Goal: Check status: Check status

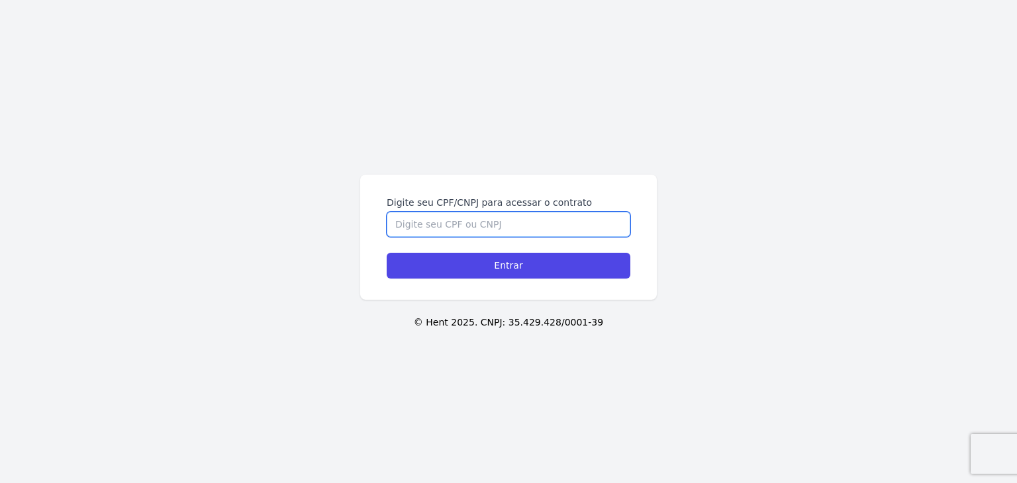
click at [599, 217] on input "Digite seu CPF/CNPJ para acessar o contrato" at bounding box center [509, 224] width 244 height 25
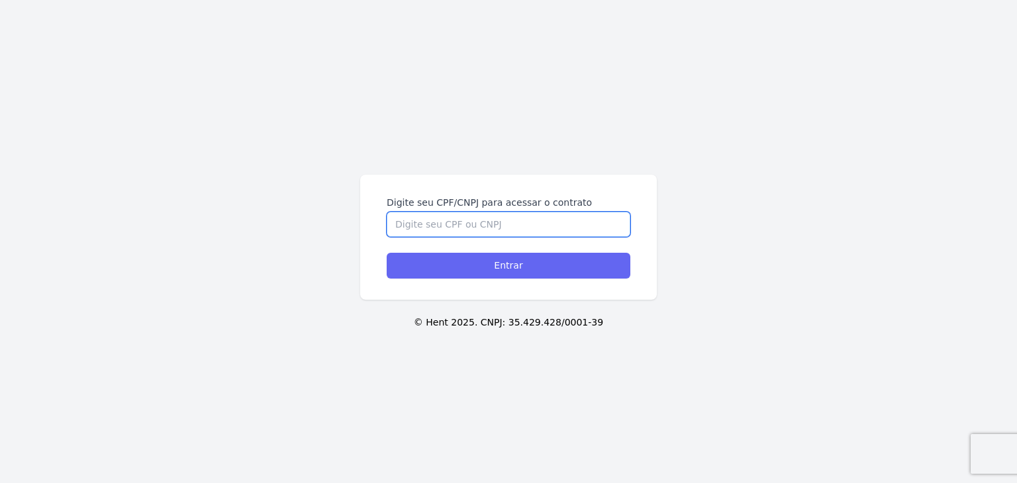
paste input "495.827.238-07"
type input "495.827.238-07"
click at [565, 266] on input "Entrar" at bounding box center [509, 266] width 244 height 26
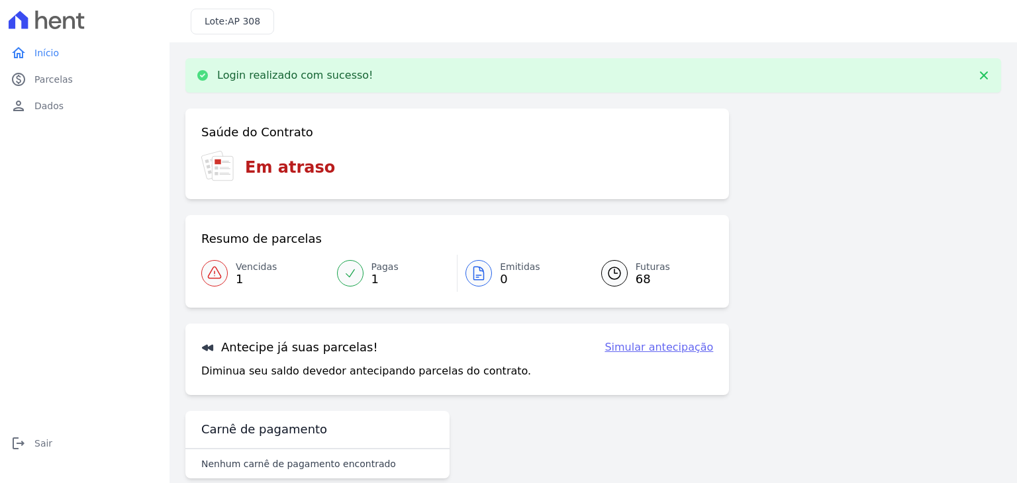
click at [248, 263] on span "Vencidas" at bounding box center [256, 267] width 41 height 14
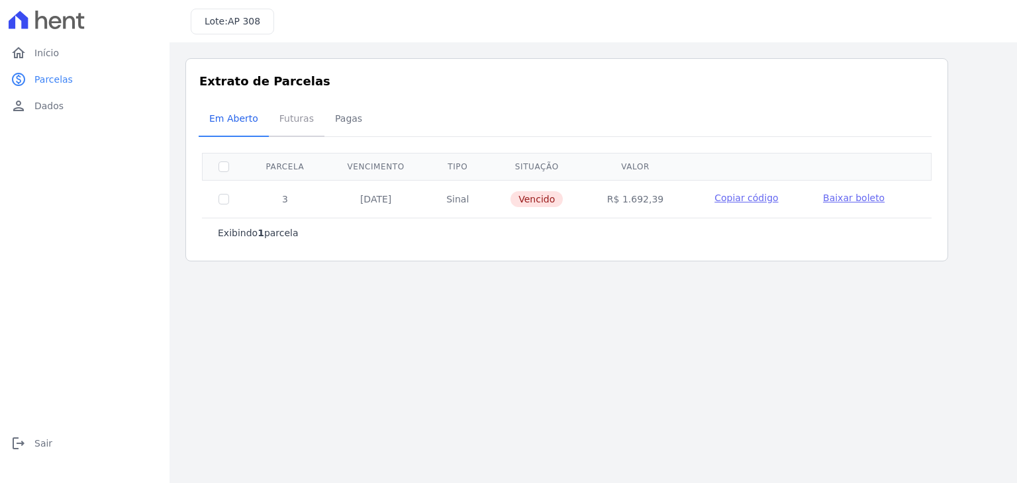
click at [289, 116] on span "Futuras" at bounding box center [297, 118] width 50 height 26
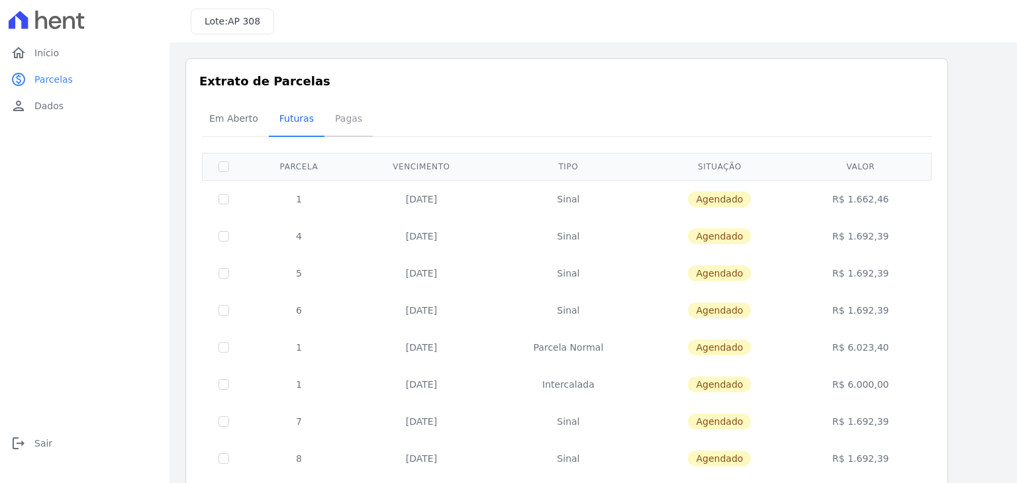
click at [336, 115] on span "Pagas" at bounding box center [348, 118] width 43 height 26
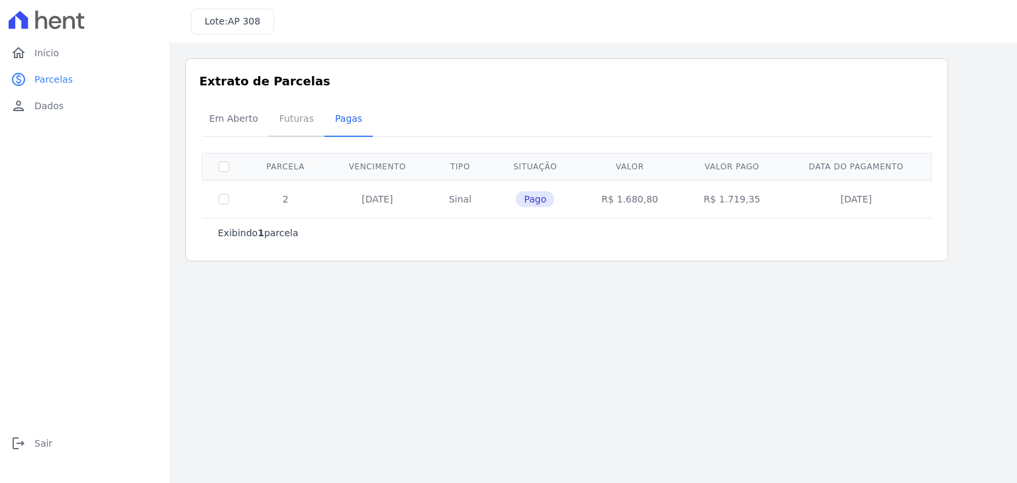
click at [279, 117] on span "Futuras" at bounding box center [297, 118] width 50 height 26
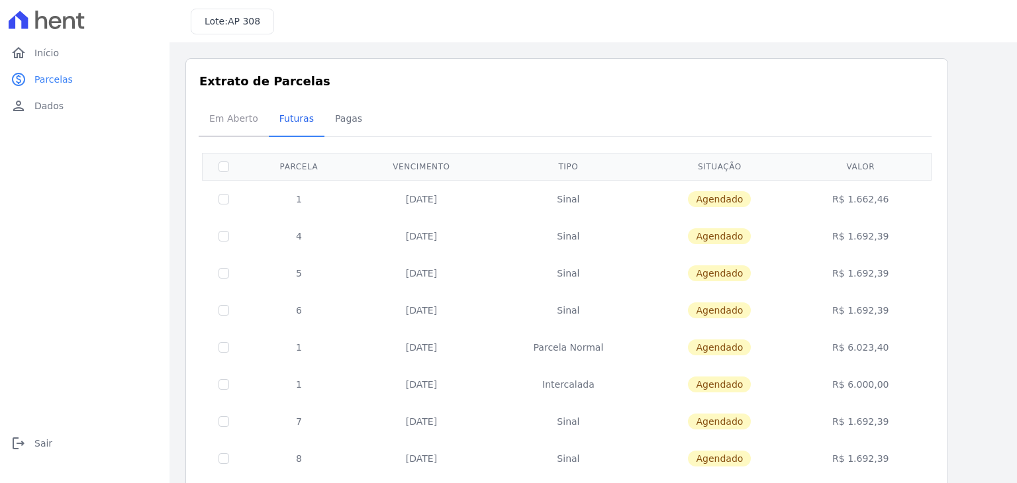
click at [249, 121] on span "Em Aberto" at bounding box center [233, 118] width 65 height 26
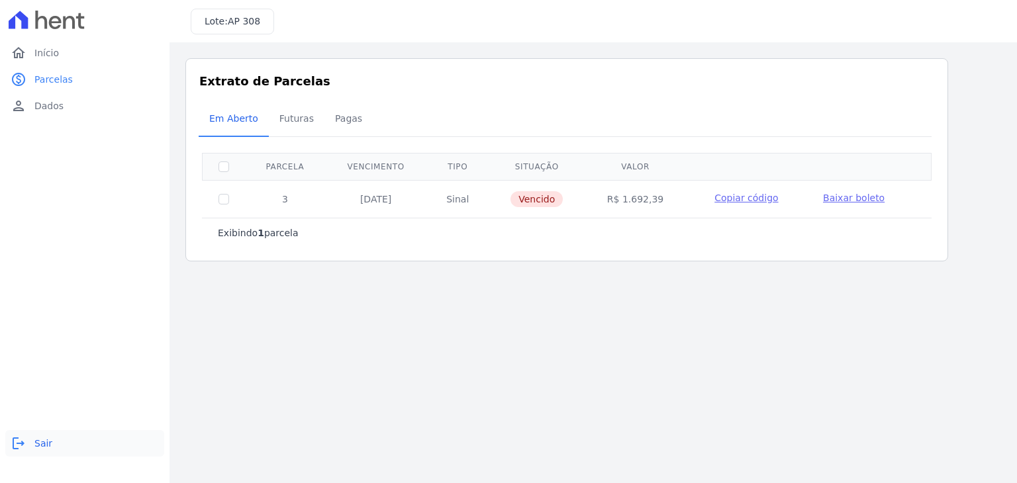
click at [31, 446] on link "logout Sair" at bounding box center [84, 443] width 159 height 26
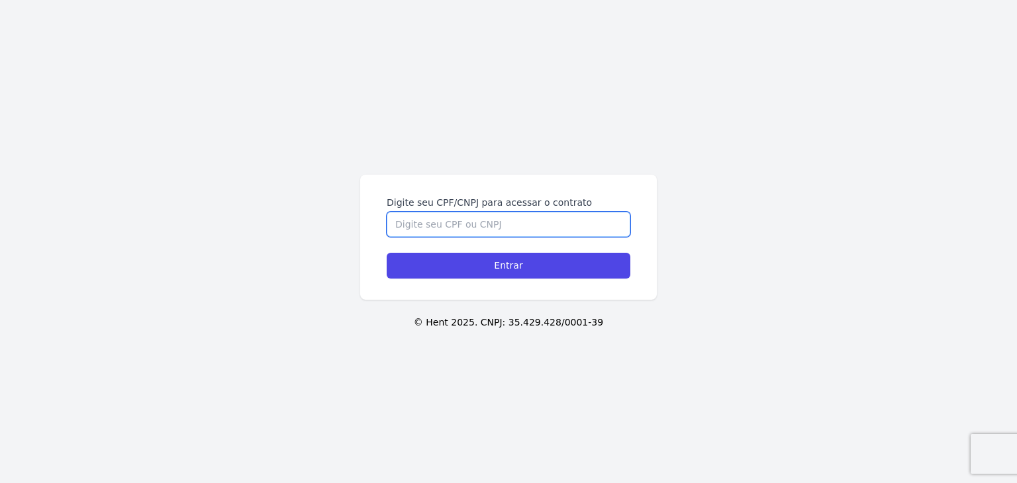
click at [566, 225] on input "Digite seu CPF/CNPJ para acessar o contrato" at bounding box center [509, 224] width 244 height 25
paste input "049.812.338-33"
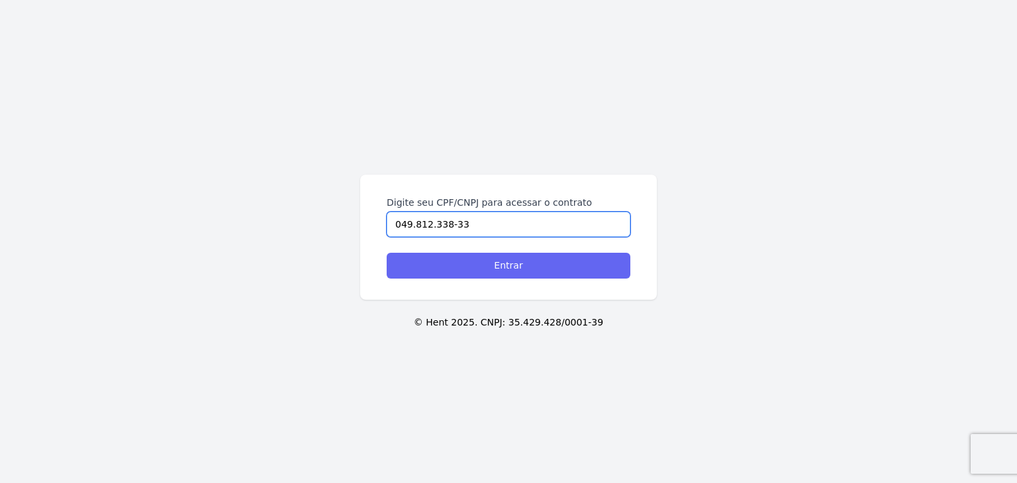
type input "049.812.338-33"
click at [534, 263] on input "Entrar" at bounding box center [509, 266] width 244 height 26
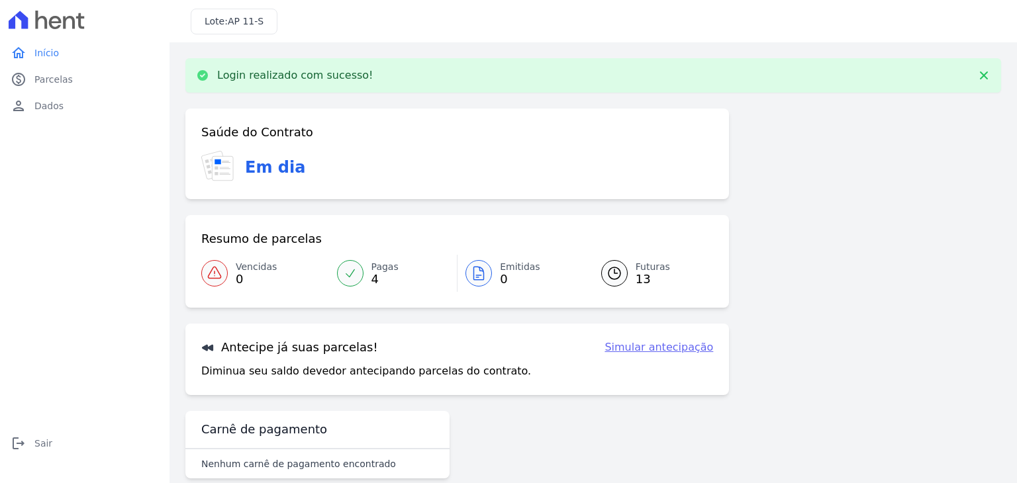
click at [491, 277] on link "Emitidas 0" at bounding box center [522, 273] width 128 height 37
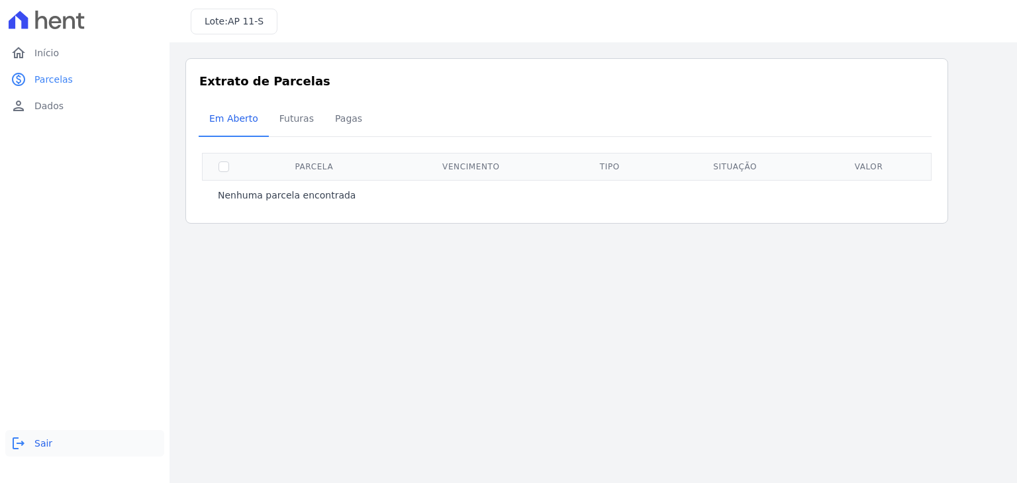
click at [29, 444] on link "logout Sair" at bounding box center [84, 443] width 159 height 26
